Goal: Task Accomplishment & Management: Complete application form

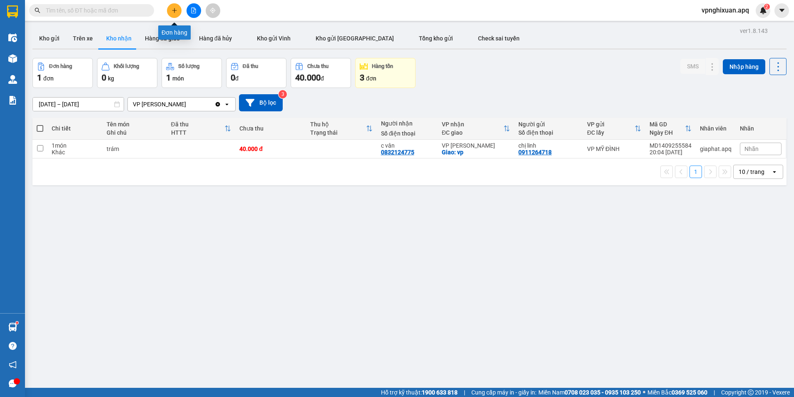
click at [172, 9] on icon "plus" at bounding box center [175, 10] width 6 height 6
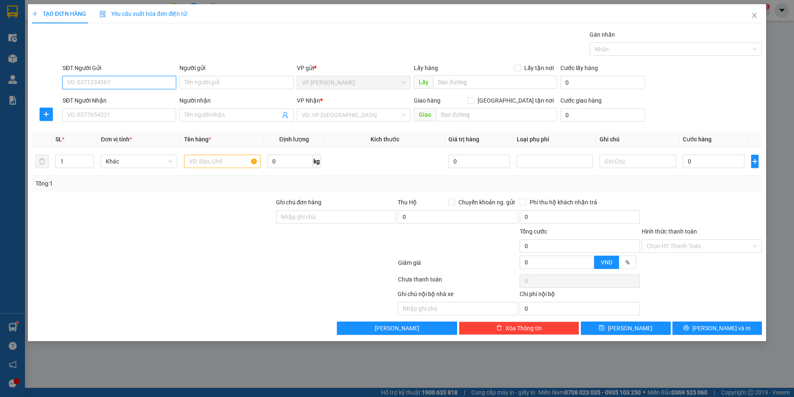
type input "0"
click at [88, 82] on input "SĐT Người Gửi" at bounding box center [119, 82] width 114 height 13
type input "032124775"
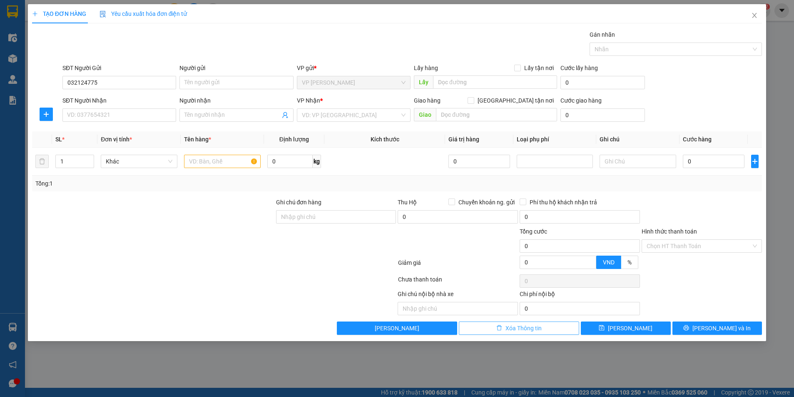
click at [517, 332] on button "Xóa Thông tin" at bounding box center [519, 327] width 120 height 13
click at [754, 12] on span "Close" at bounding box center [754, 15] width 23 height 23
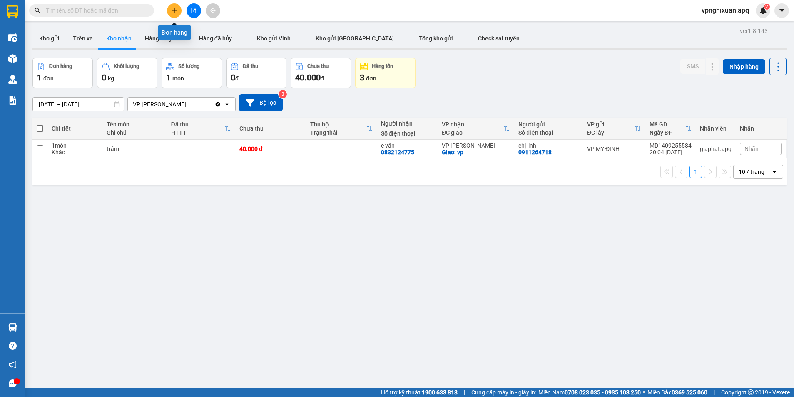
click at [173, 10] on icon "plus" at bounding box center [175, 10] width 6 height 6
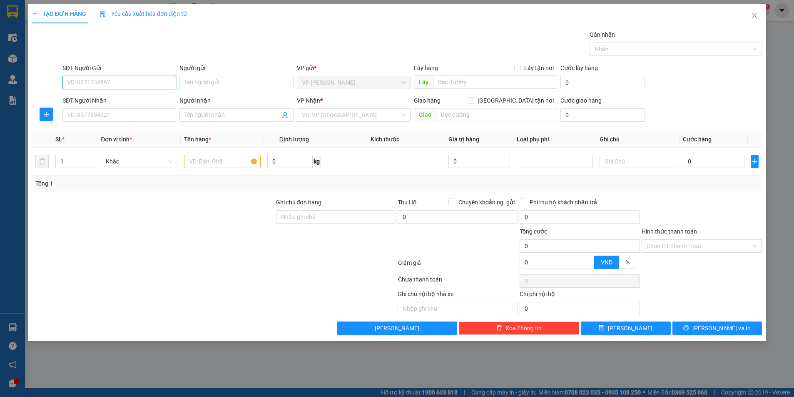
click at [118, 81] on input "SĐT Người Gửi" at bounding box center [119, 82] width 114 height 13
click at [122, 101] on div "0832124775 - c vân" at bounding box center [119, 99] width 104 height 9
type input "0832124775"
type input "c vân"
type input "0832124775"
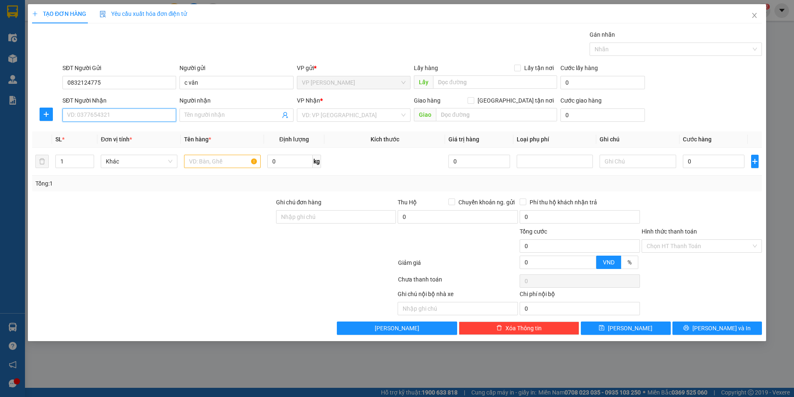
click at [120, 115] on input "SĐT Người Nhận" at bounding box center [119, 114] width 114 height 13
click at [121, 145] on div "0911264718 - chị linh" at bounding box center [119, 144] width 104 height 9
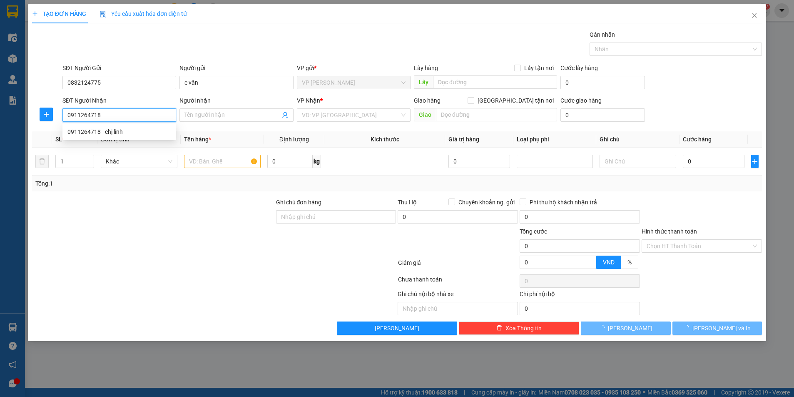
type input "0911264718"
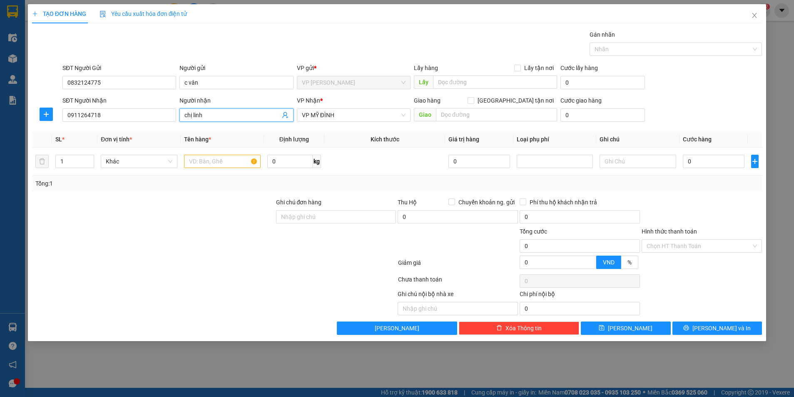
click at [193, 118] on input "chị linh" at bounding box center [232, 114] width 95 height 9
click at [191, 115] on input "chCon Gái linh" at bounding box center [232, 114] width 95 height 9
type input "Con Gái linh"
click at [207, 164] on input "text" at bounding box center [222, 161] width 77 height 13
type input "hồ sơ"
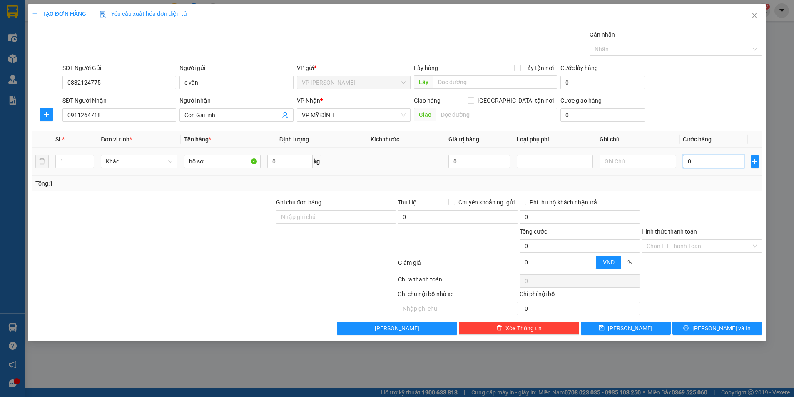
click at [711, 164] on input "0" at bounding box center [713, 161] width 61 height 13
type input "3"
type input "30"
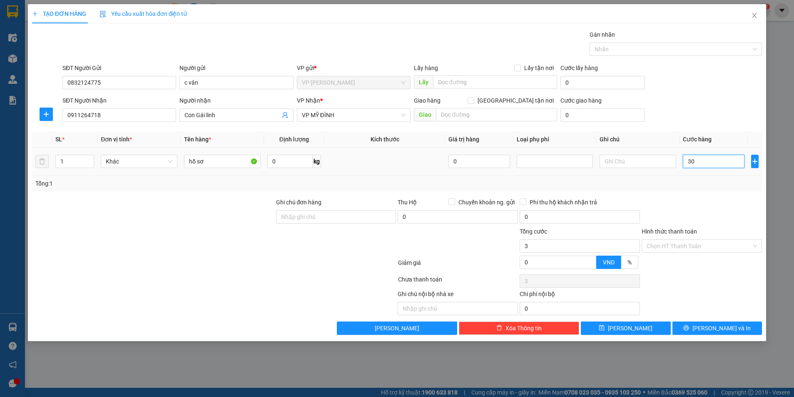
type input "30"
type input "300"
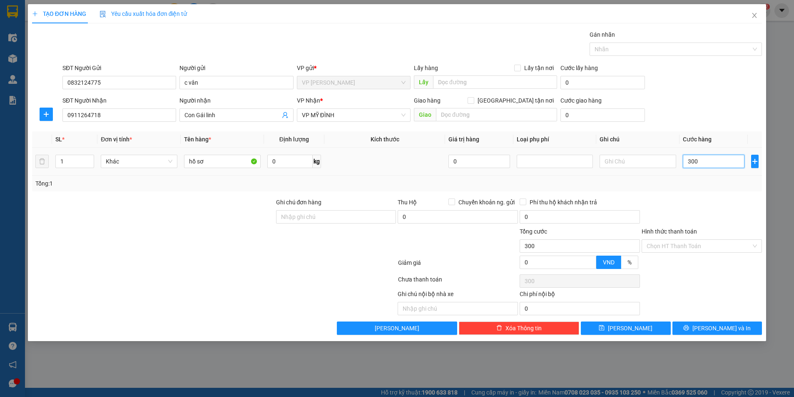
type input "3.000"
type input "30.000"
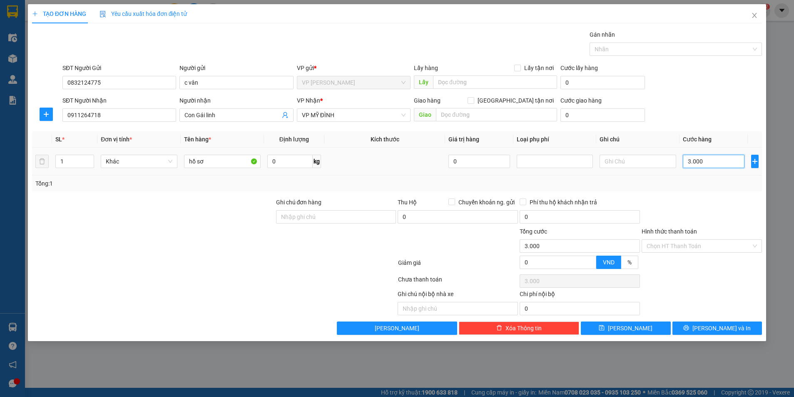
type input "30.000"
click at [687, 240] on input "Hình thức thanh toán" at bounding box center [699, 246] width 105 height 12
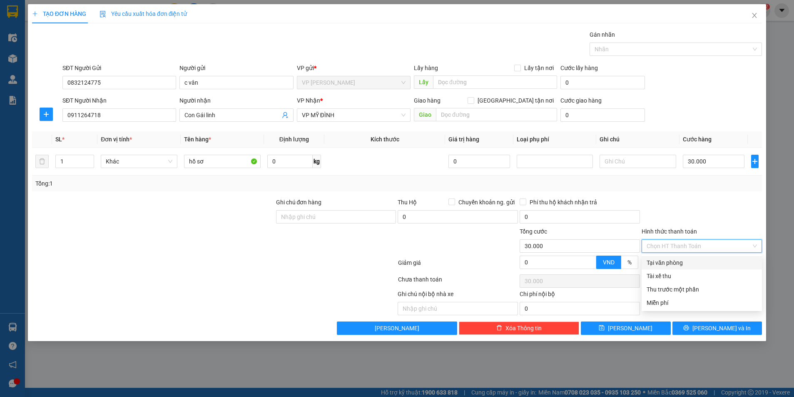
click at [683, 263] on div "Tại văn phòng" at bounding box center [702, 262] width 110 height 9
type input "0"
click at [681, 246] on span "Tại văn phòng" at bounding box center [702, 246] width 110 height 12
click at [689, 263] on div "Tại văn phòng" at bounding box center [702, 262] width 110 height 9
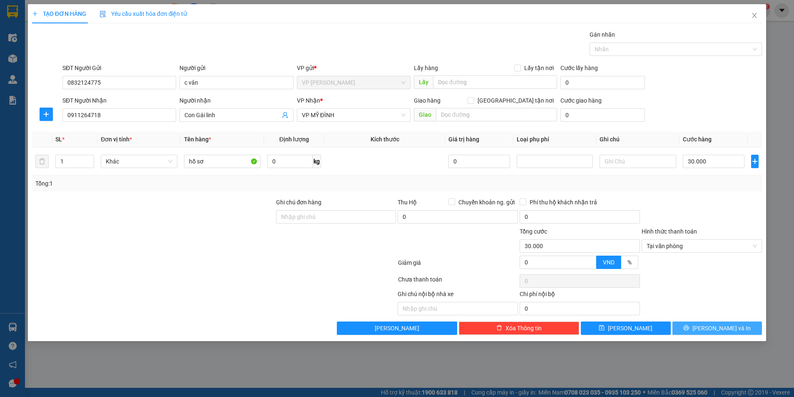
click at [718, 329] on span "[PERSON_NAME] và In" at bounding box center [722, 327] width 58 height 9
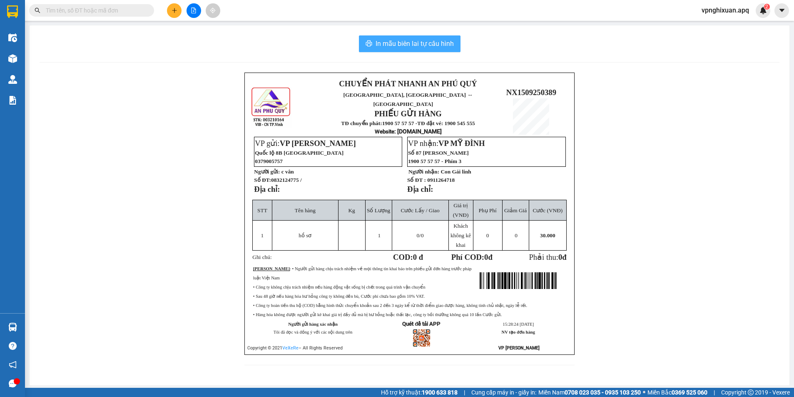
click at [401, 45] on span "In mẫu biên lai tự cấu hình" at bounding box center [415, 43] width 78 height 10
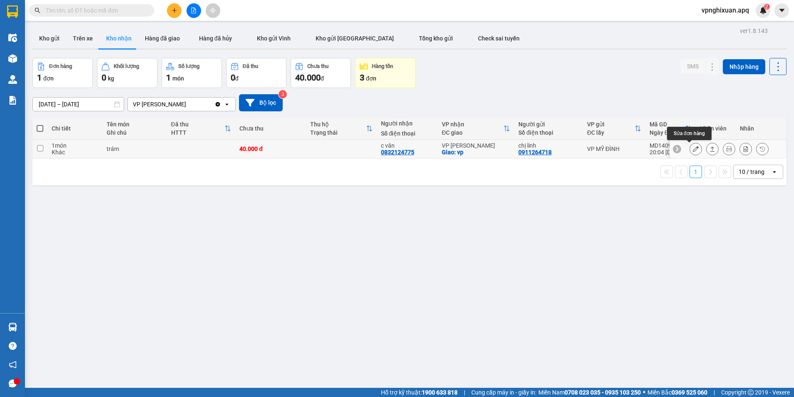
click at [693, 151] on icon at bounding box center [696, 149] width 6 height 6
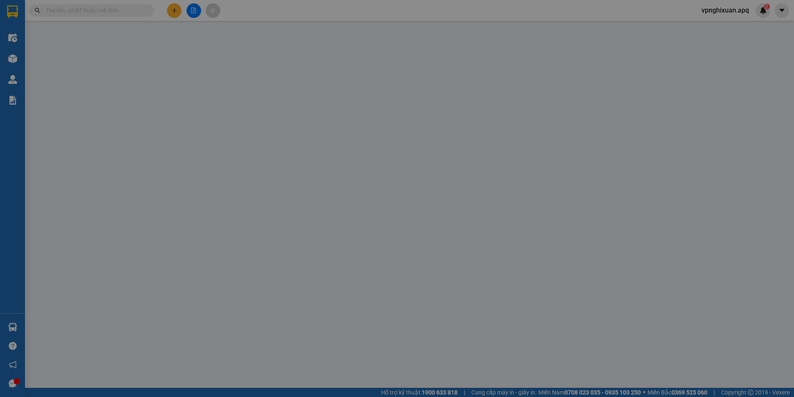
type input "0911264718"
type input "chị linh"
type input "0832124775"
type input "c vân"
checkbox input "true"
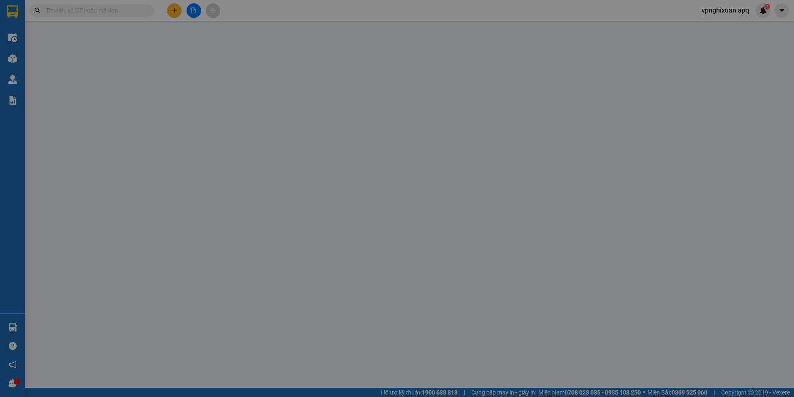
type input "vp"
type input "40.000"
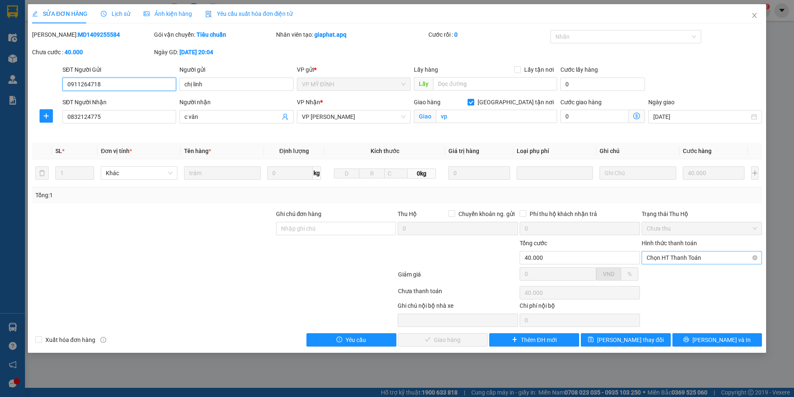
drag, startPoint x: 700, startPoint y: 258, endPoint x: 702, endPoint y: 265, distance: 7.0
click at [701, 259] on span "Chọn HT Thanh Toán" at bounding box center [702, 257] width 110 height 12
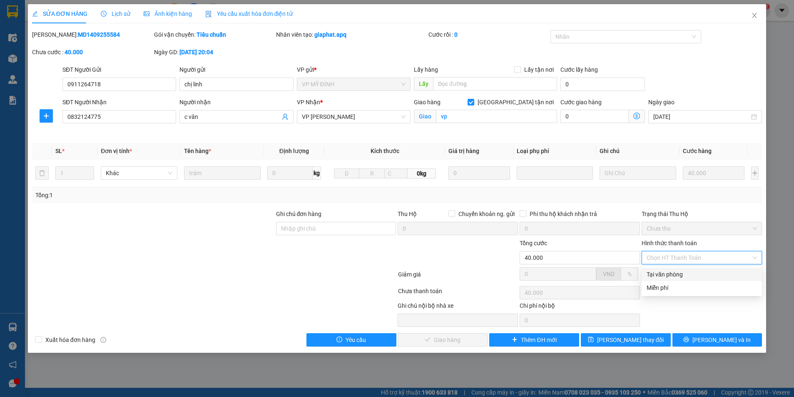
click at [696, 273] on div "Tại văn phòng" at bounding box center [702, 273] width 110 height 9
type input "0"
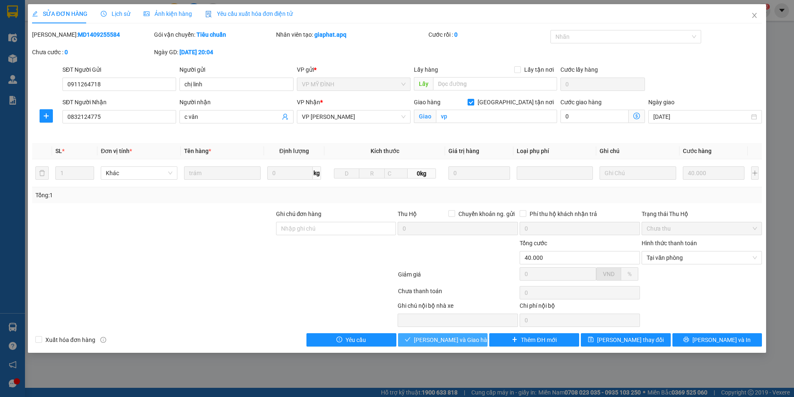
click at [454, 344] on button "Lưu và Giao hàng" at bounding box center [443, 339] width 90 height 13
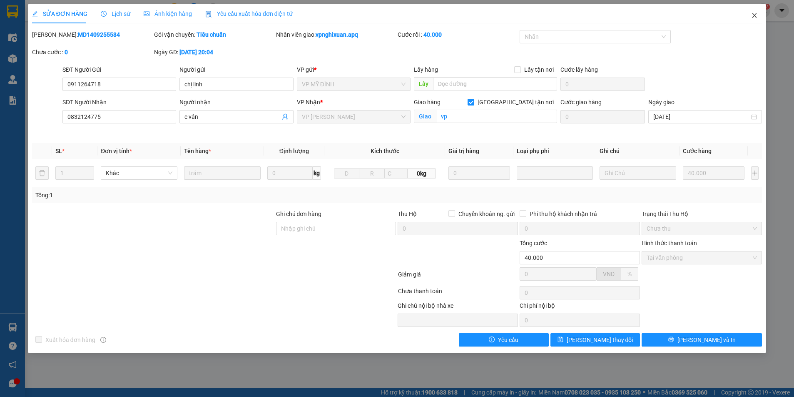
drag, startPoint x: 755, startPoint y: 8, endPoint x: 748, endPoint y: 14, distance: 8.9
click at [755, 9] on span "Close" at bounding box center [754, 15] width 23 height 23
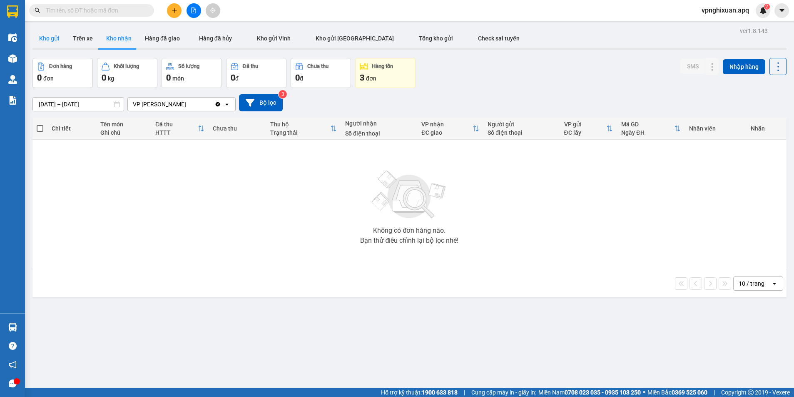
click at [47, 37] on button "Kho gửi" at bounding box center [49, 38] width 34 height 20
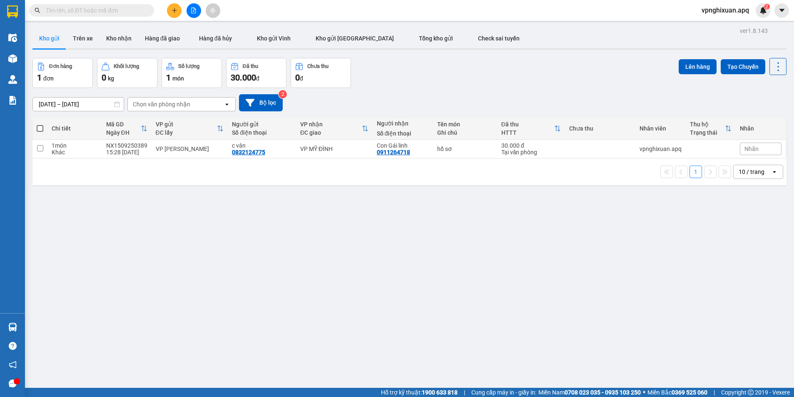
click at [32, 28] on button "Kho gửi" at bounding box center [49, 38] width 34 height 20
click at [175, 7] on button at bounding box center [174, 10] width 15 height 15
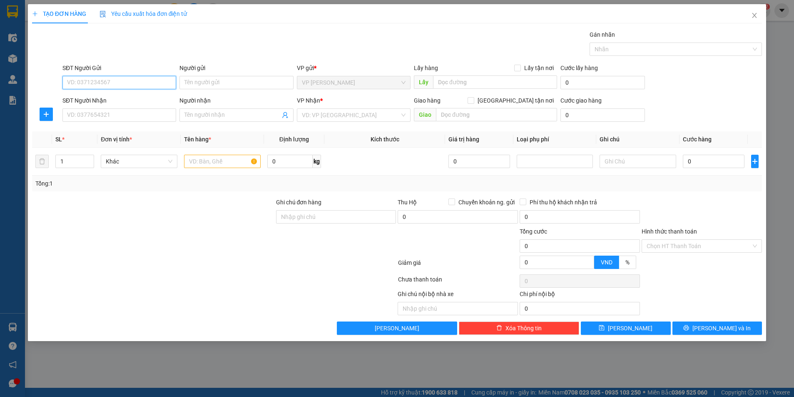
drag, startPoint x: 83, startPoint y: 83, endPoint x: 93, endPoint y: 78, distance: 11.4
click at [83, 83] on input "SĐT Người Gửi" at bounding box center [119, 82] width 114 height 13
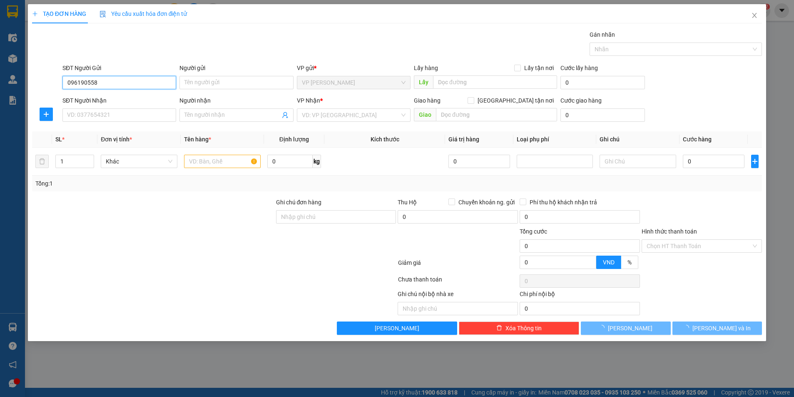
type input "0961905588"
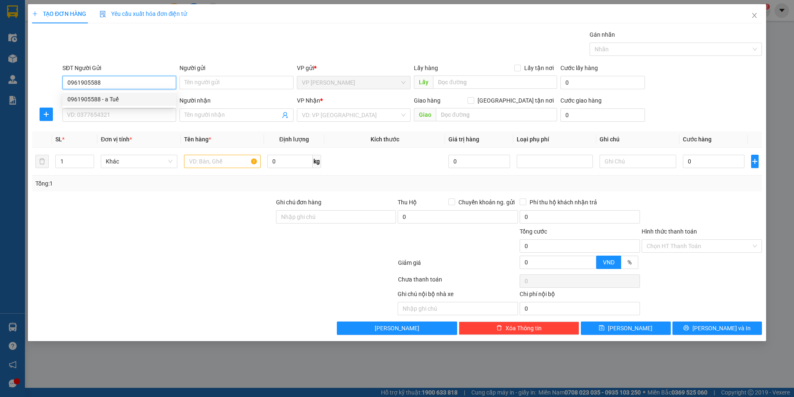
click at [126, 95] on div "0961905588 - a Tuế" at bounding box center [119, 99] width 104 height 9
type input "a Tuế"
checkbox input "true"
type input "xuân giang nghi xuân hà tĩnh"
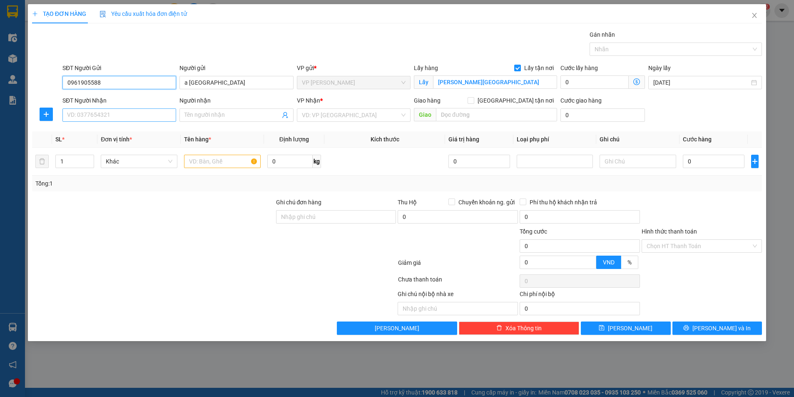
type input "0961905588"
click at [126, 112] on input "SĐT Người Nhận" at bounding box center [119, 114] width 114 height 13
type input "0976851789"
click at [124, 133] on div "0976851789 - a lâm" at bounding box center [119, 131] width 104 height 9
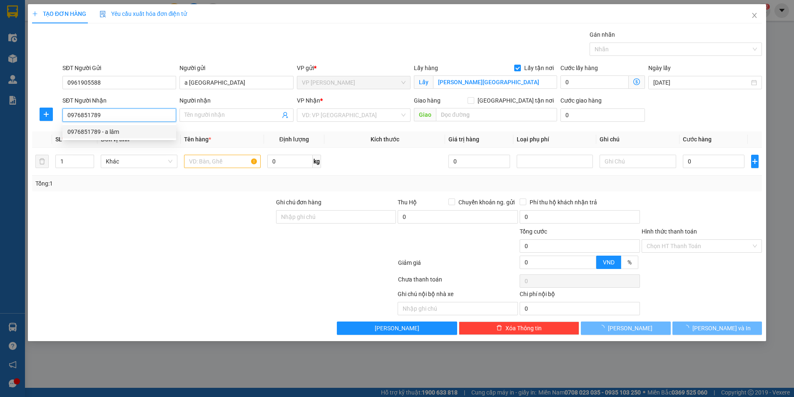
type input "a lâm"
checkbox input "true"
type input "vp"
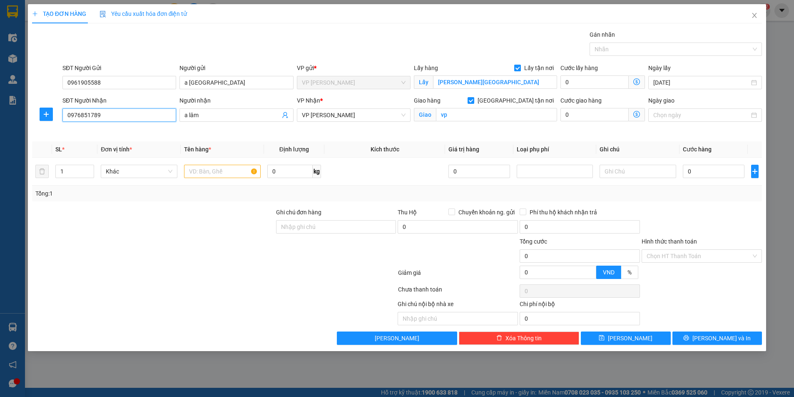
type input "0976851789"
drag, startPoint x: 516, startPoint y: 65, endPoint x: 516, endPoint y: 73, distance: 7.5
click at [516, 67] on input "Lấy tận nơi" at bounding box center [517, 68] width 6 height 6
checkbox input "false"
click at [527, 84] on input "xuân giang nghi xuân hà tĩnh" at bounding box center [495, 81] width 124 height 13
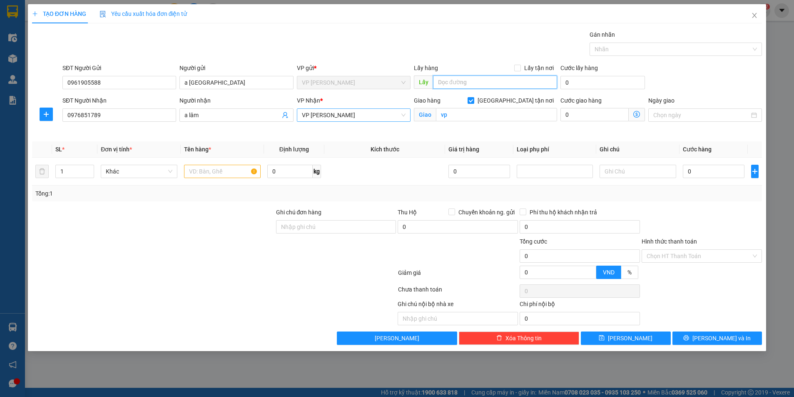
click at [366, 117] on span "VP [PERSON_NAME]" at bounding box center [354, 115] width 104 height 12
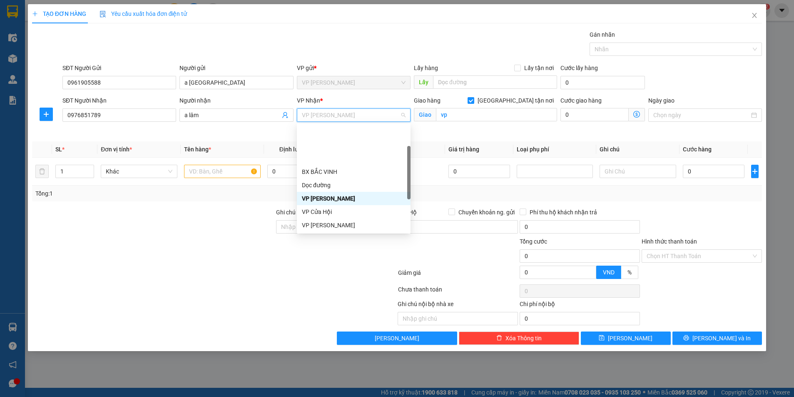
scroll to position [42, 0]
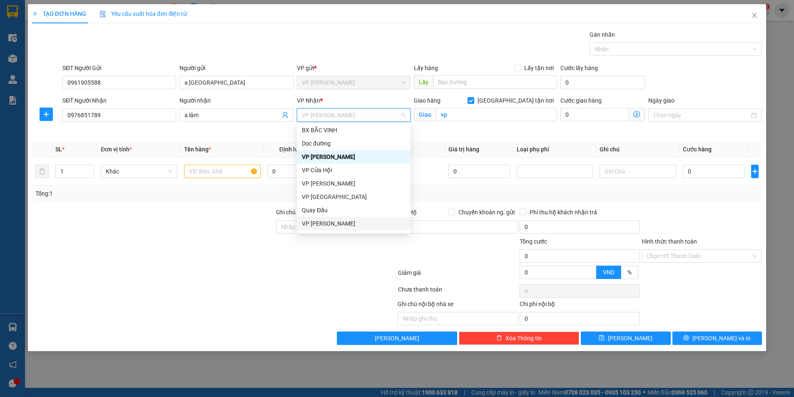
click at [337, 222] on div "VP NGỌC HỒI" at bounding box center [354, 223] width 104 height 9
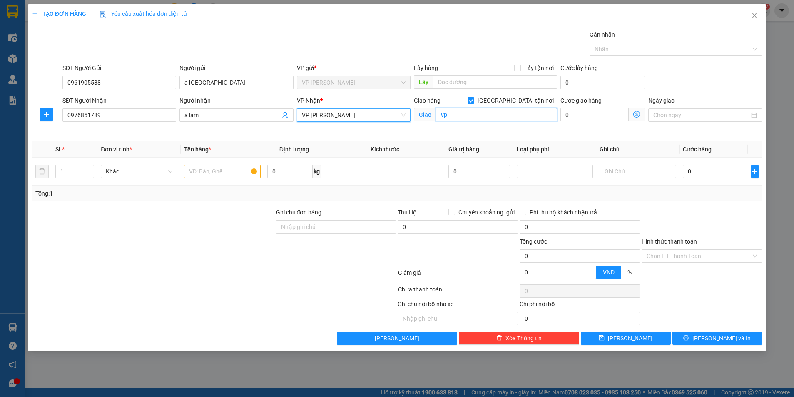
click at [460, 116] on input "vp" at bounding box center [496, 114] width 121 height 13
click at [474, 98] on input "[GEOGRAPHIC_DATA] tận nơi" at bounding box center [471, 100] width 6 height 6
checkbox input "false"
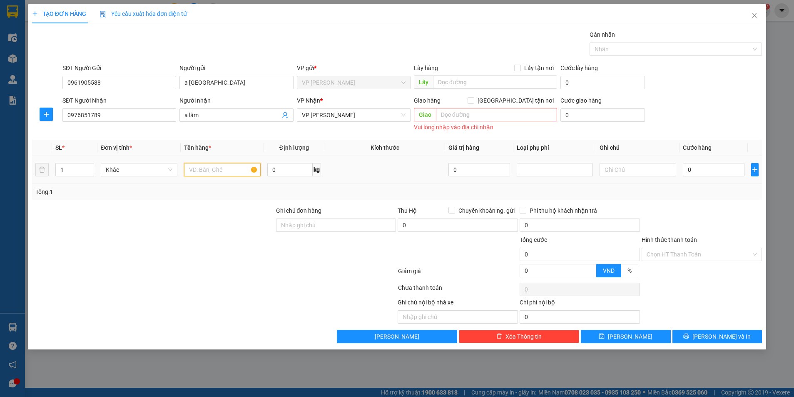
click at [227, 169] on input "text" at bounding box center [222, 169] width 77 height 13
drag, startPoint x: 210, startPoint y: 164, endPoint x: 210, endPoint y: 160, distance: 4.6
click at [210, 161] on div at bounding box center [222, 169] width 77 height 17
type input "s"
type input "SẮT"
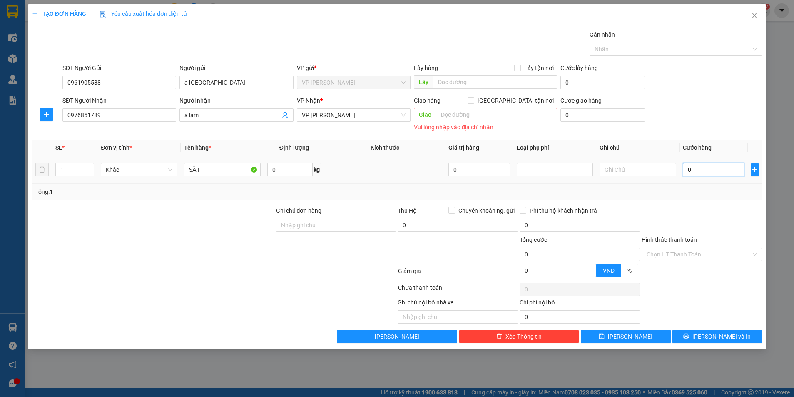
click at [696, 172] on input "0" at bounding box center [713, 169] width 61 height 13
type input "8"
type input "80"
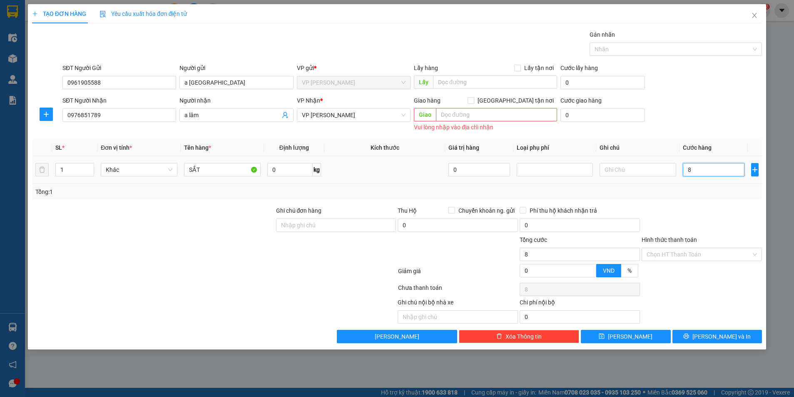
type input "80"
type input "800"
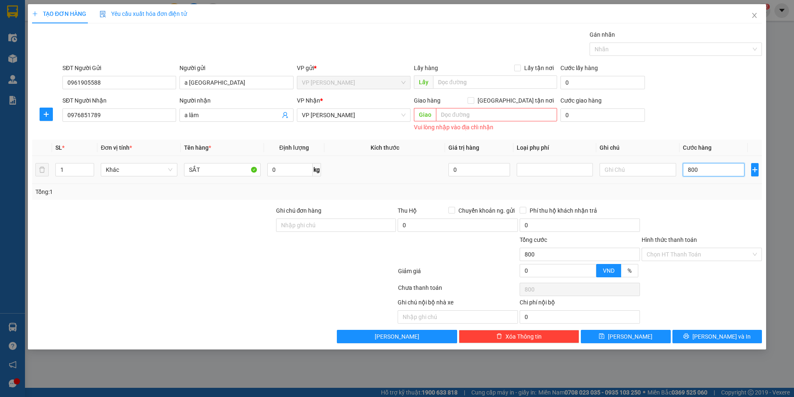
type input "8.000"
type input "80.000"
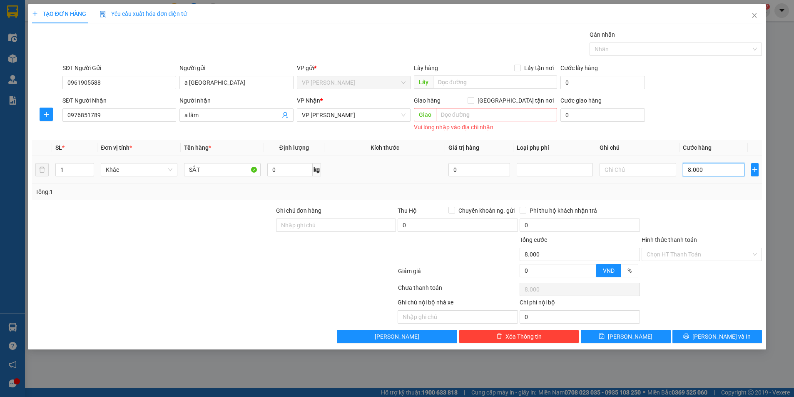
type input "80.000"
click at [91, 167] on span "up" at bounding box center [89, 167] width 5 height 5
click at [93, 167] on div "1" at bounding box center [74, 169] width 39 height 13
type input "0"
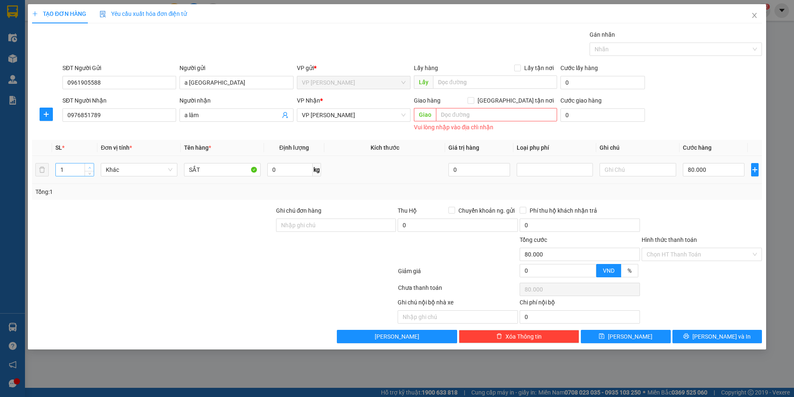
type input "0"
type input "2"
click at [90, 167] on icon "up" at bounding box center [89, 167] width 3 height 3
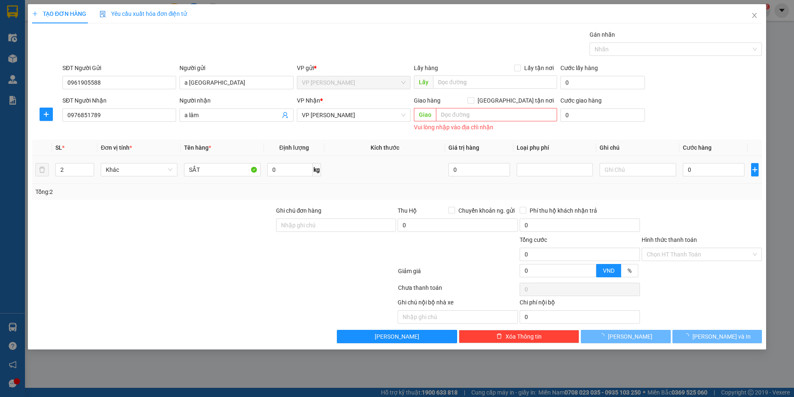
click at [716, 162] on div "0" at bounding box center [713, 169] width 61 height 17
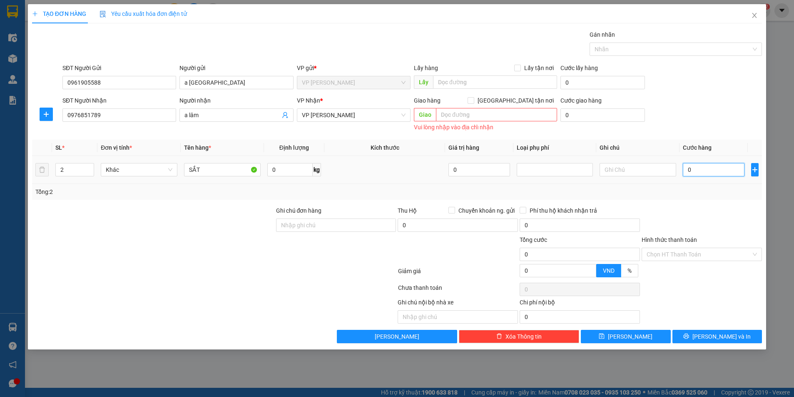
click at [691, 167] on input "0" at bounding box center [713, 169] width 61 height 13
type input "8"
type input "80"
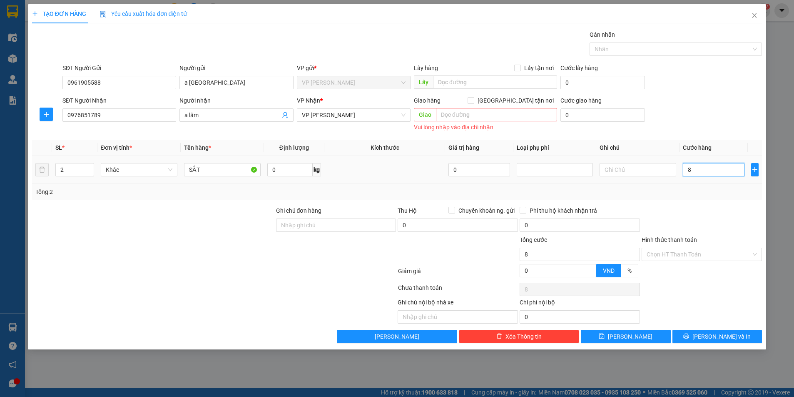
type input "80"
type input "800"
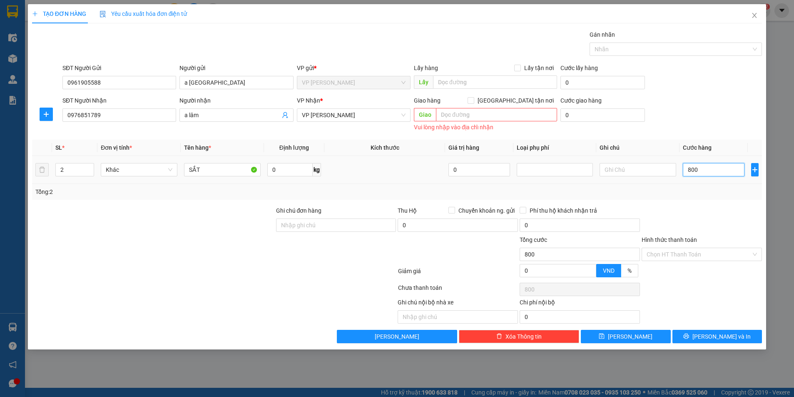
type input "8.000"
type input "80.000"
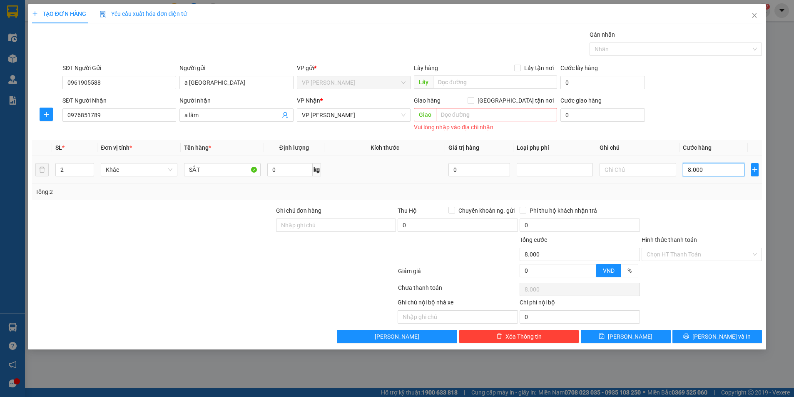
type input "80.000"
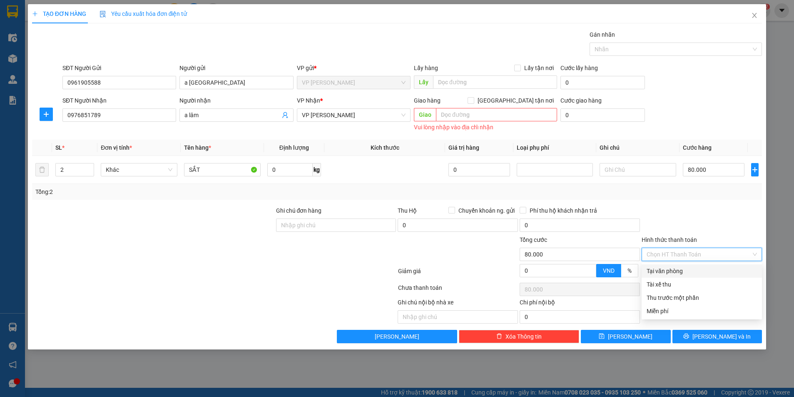
click at [676, 251] on input "Hình thức thanh toán" at bounding box center [699, 254] width 105 height 12
click at [679, 270] on div "Tại văn phòng" at bounding box center [702, 270] width 110 height 9
type input "0"
click at [672, 253] on span "Tại văn phòng" at bounding box center [702, 254] width 110 height 12
drag, startPoint x: 674, startPoint y: 273, endPoint x: 680, endPoint y: 284, distance: 12.9
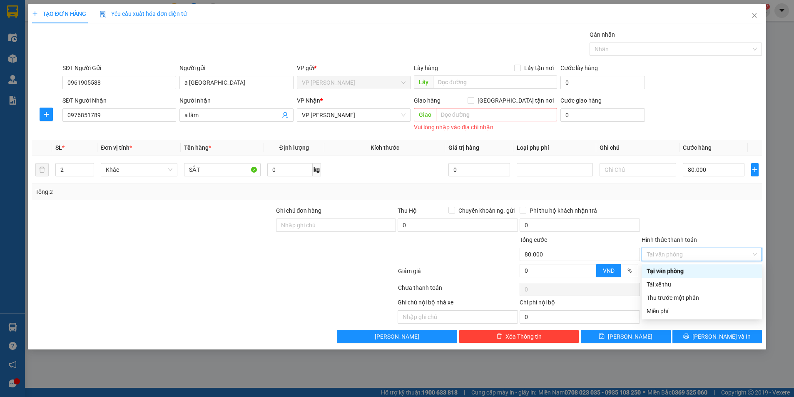
click at [674, 273] on div "Tại văn phòng" at bounding box center [702, 270] width 110 height 9
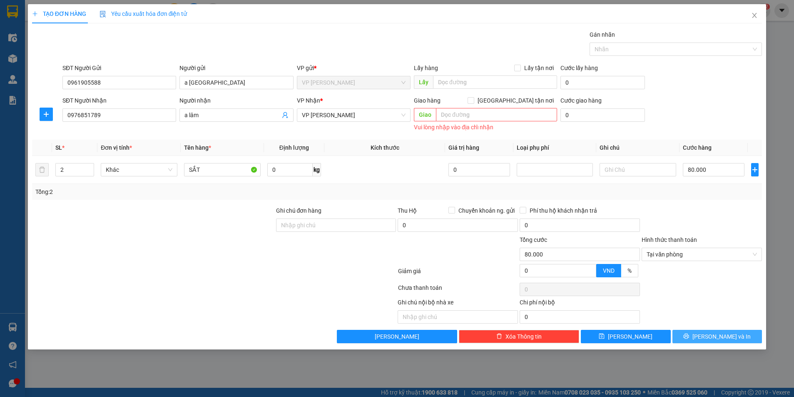
click at [689, 337] on icon "printer" at bounding box center [687, 336] width 6 height 6
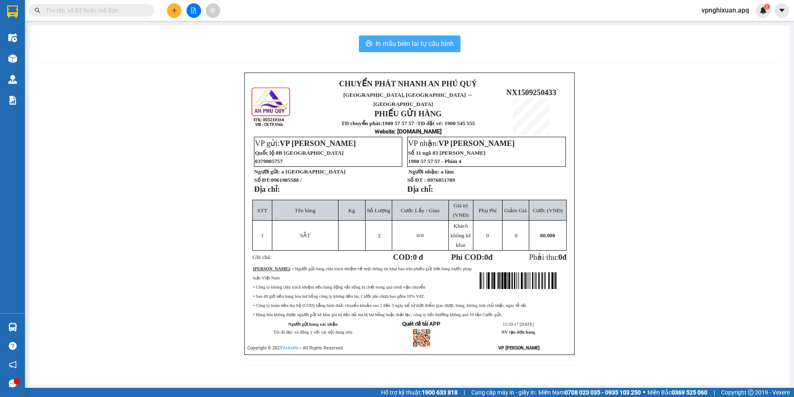
click at [403, 41] on span "In mẫu biên lai tự cấu hình" at bounding box center [415, 43] width 78 height 10
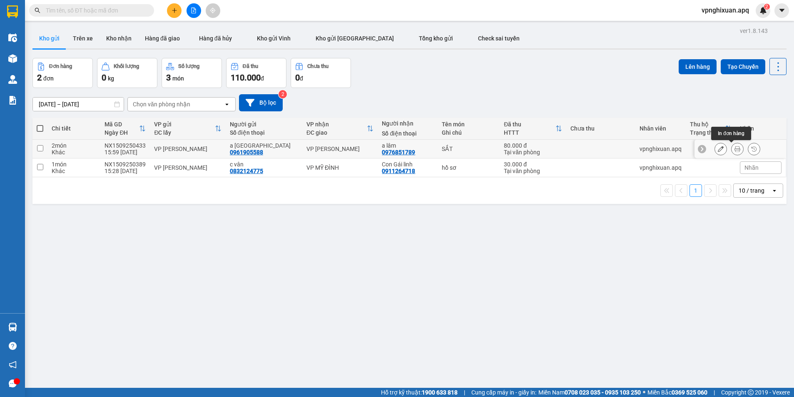
click at [735, 150] on icon at bounding box center [738, 149] width 6 height 6
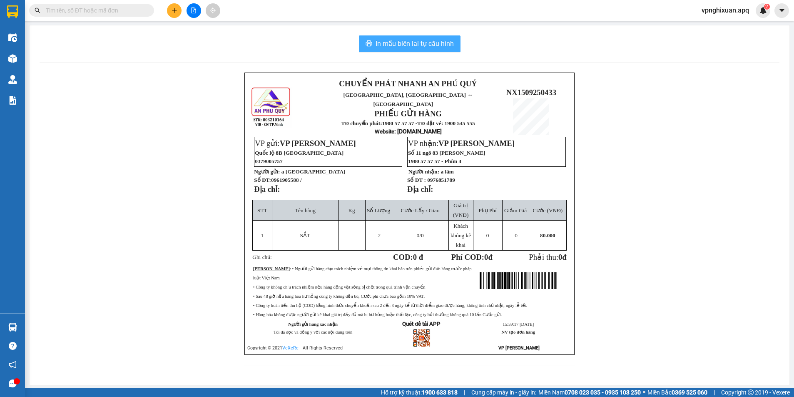
click at [417, 41] on span "In mẫu biên lai tự cấu hình" at bounding box center [415, 43] width 78 height 10
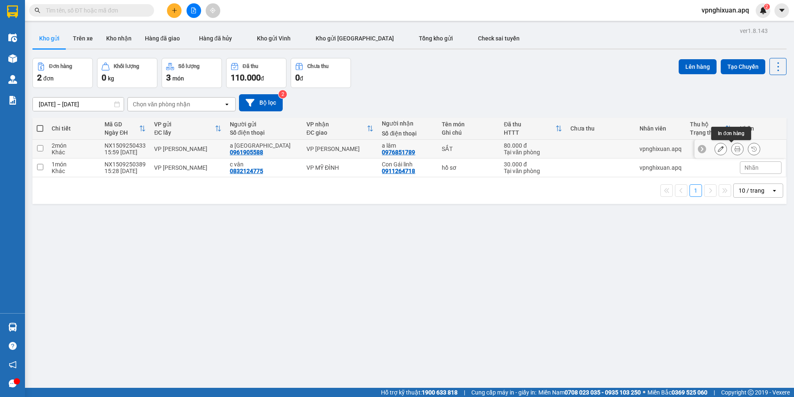
click at [735, 152] on button at bounding box center [738, 149] width 12 height 15
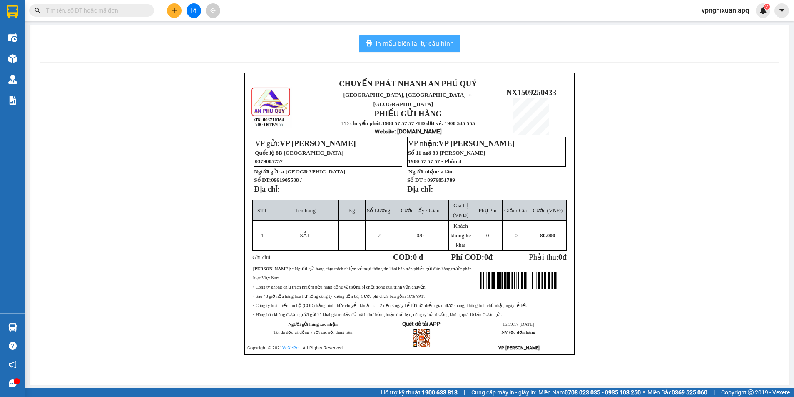
click at [407, 43] on span "In mẫu biên lai tự cấu hình" at bounding box center [415, 43] width 78 height 10
